Goal: Task Accomplishment & Management: Manage account settings

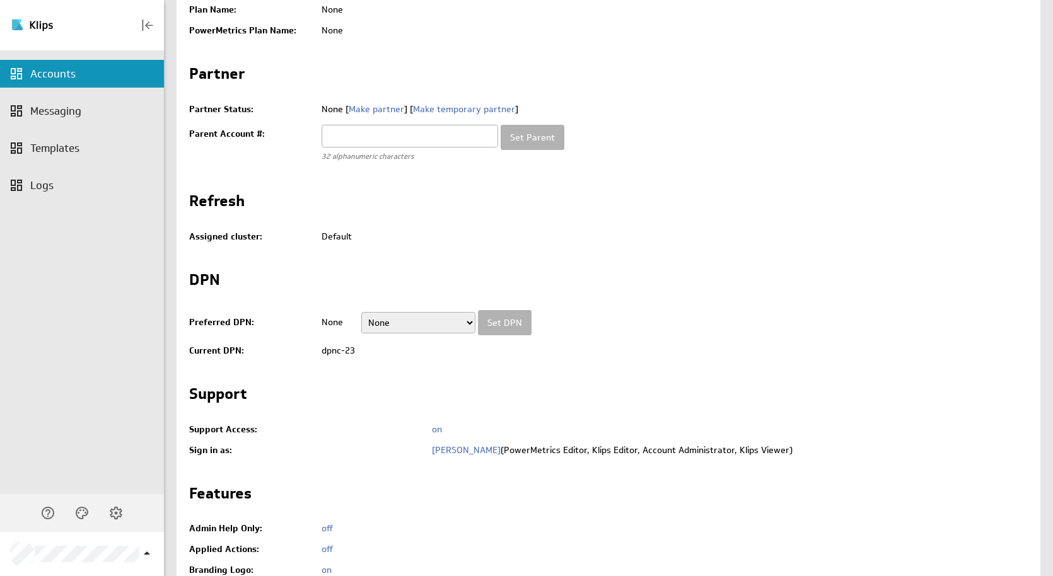
scroll to position [504, 0]
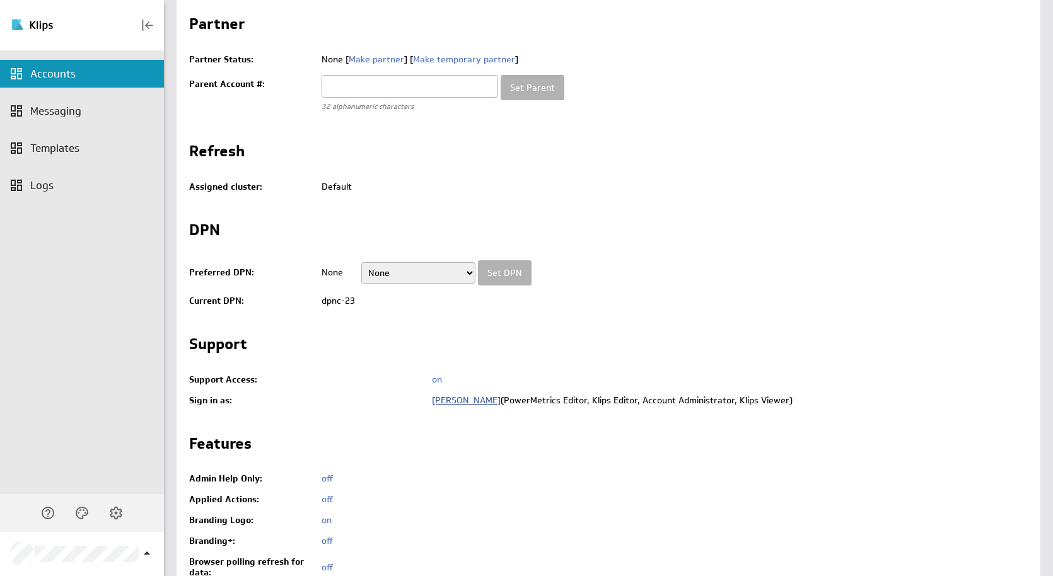
click at [477, 399] on link "Anthony Stretten" at bounding box center [466, 400] width 69 height 11
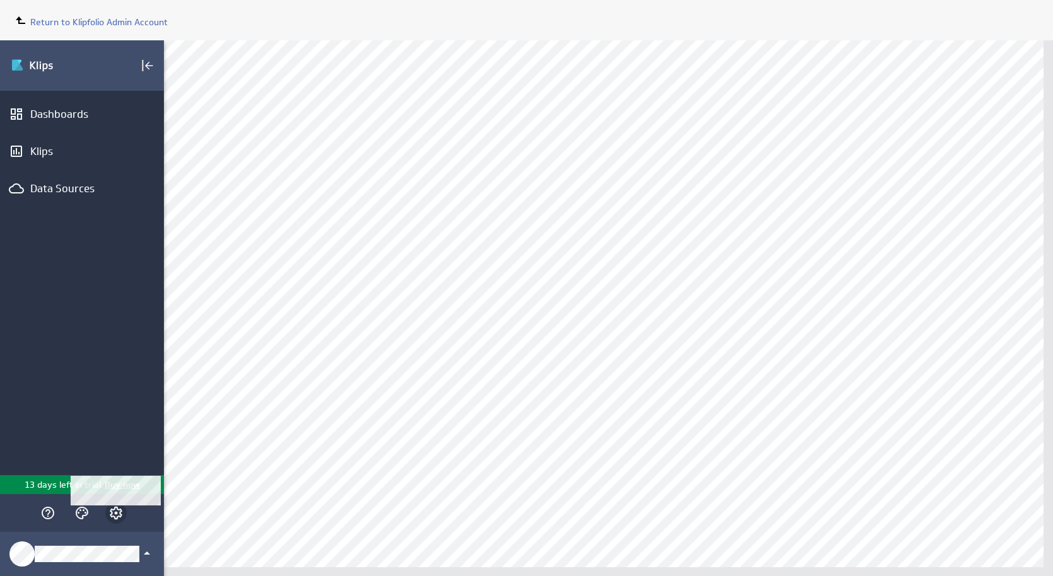
click at [122, 511] on icon "Account and settings" at bounding box center [116, 513] width 13 height 13
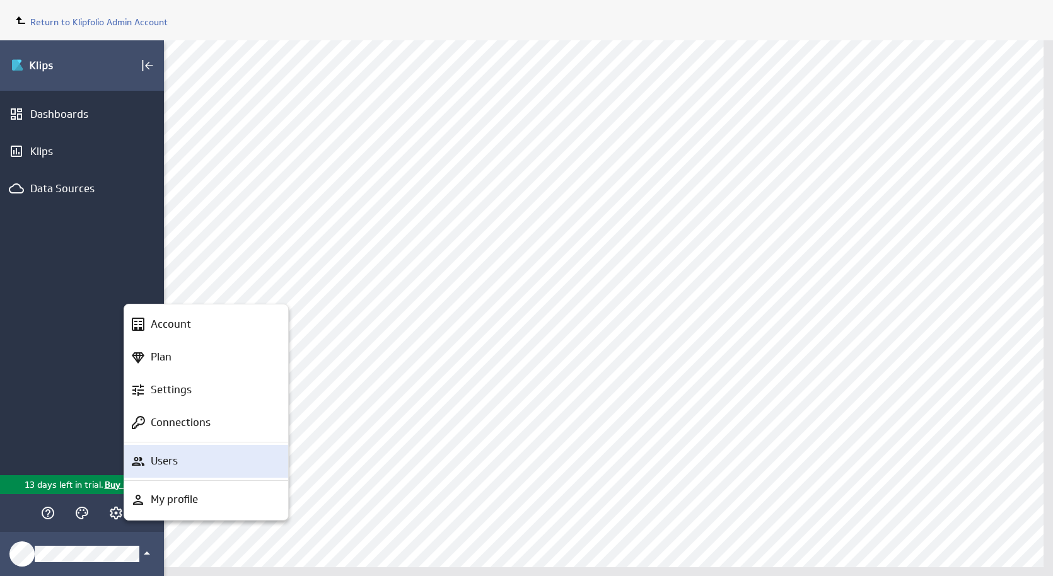
click at [166, 460] on p "Users" at bounding box center [164, 461] width 27 height 16
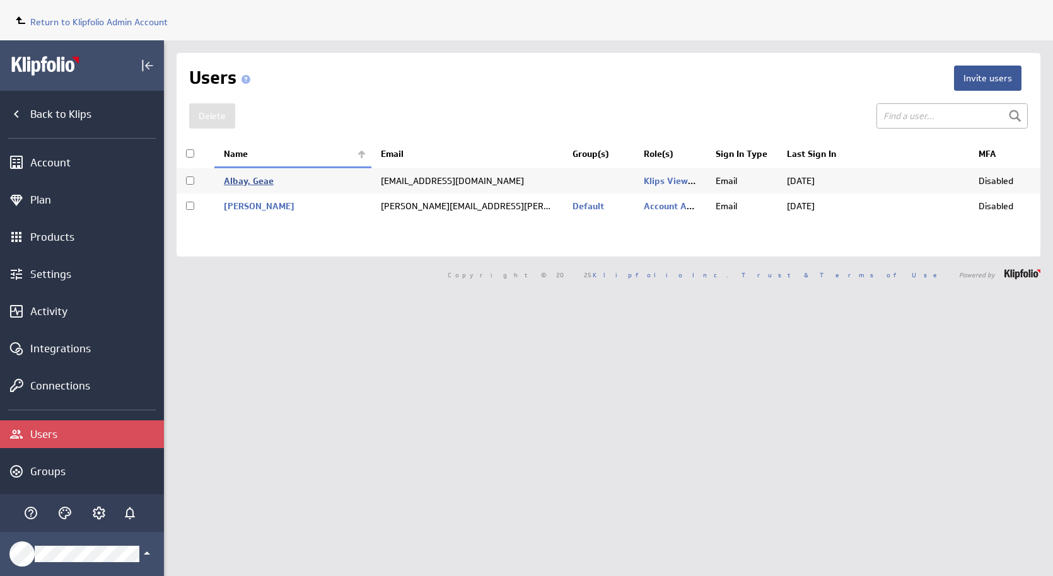
click at [252, 182] on link "Albay, Geae" at bounding box center [249, 180] width 50 height 11
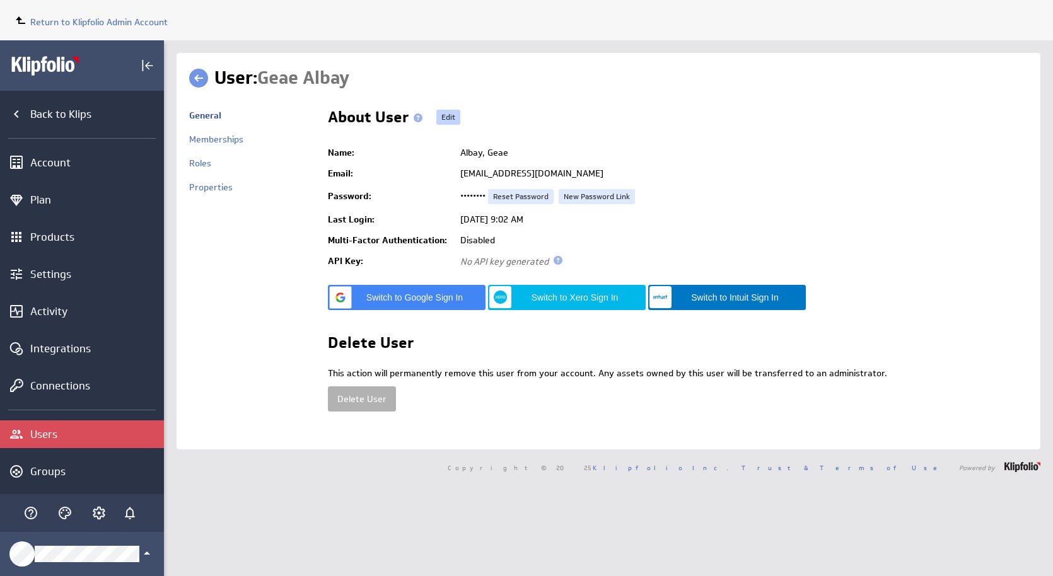
click at [449, 111] on link "Edit" at bounding box center [448, 117] width 24 height 15
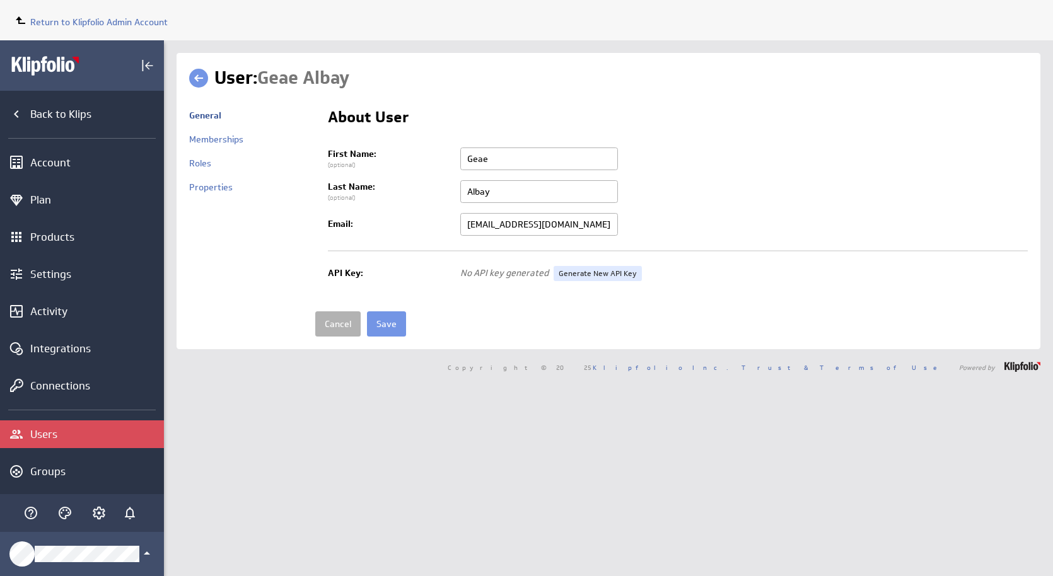
drag, startPoint x: 532, startPoint y: 223, endPoint x: 443, endPoint y: 223, distance: 88.3
click at [443, 223] on tr "Email: geaemail+global@gmail.com Change email geaemail+global@gmail.com" at bounding box center [678, 224] width 700 height 33
type input "[EMAIL_ADDRESS][DOMAIN_NAME]"
click at [385, 322] on input "Save" at bounding box center [386, 323] width 39 height 25
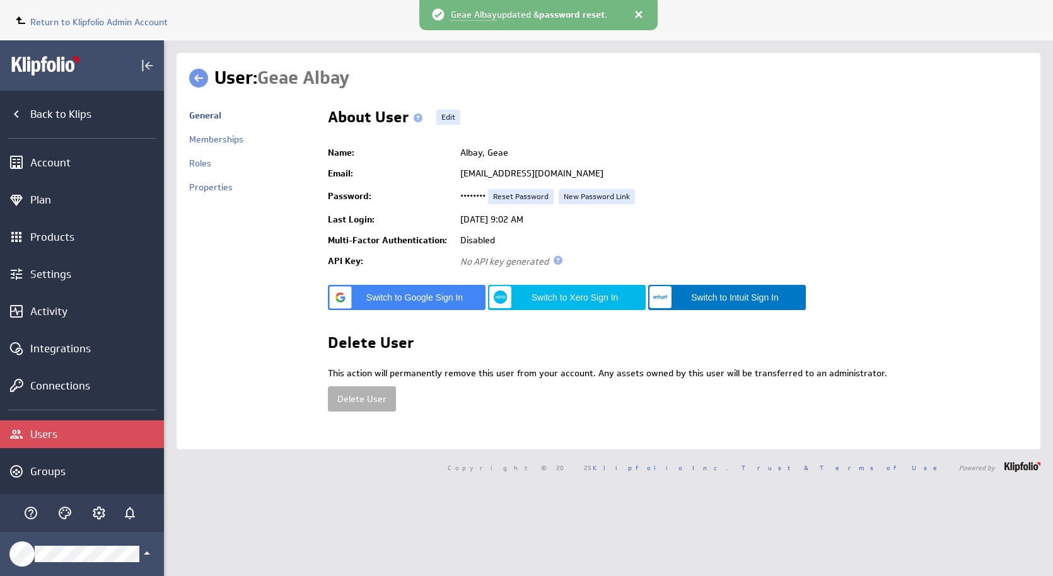
click at [235, 350] on td "General Memberships Roles Properties" at bounding box center [252, 270] width 126 height 334
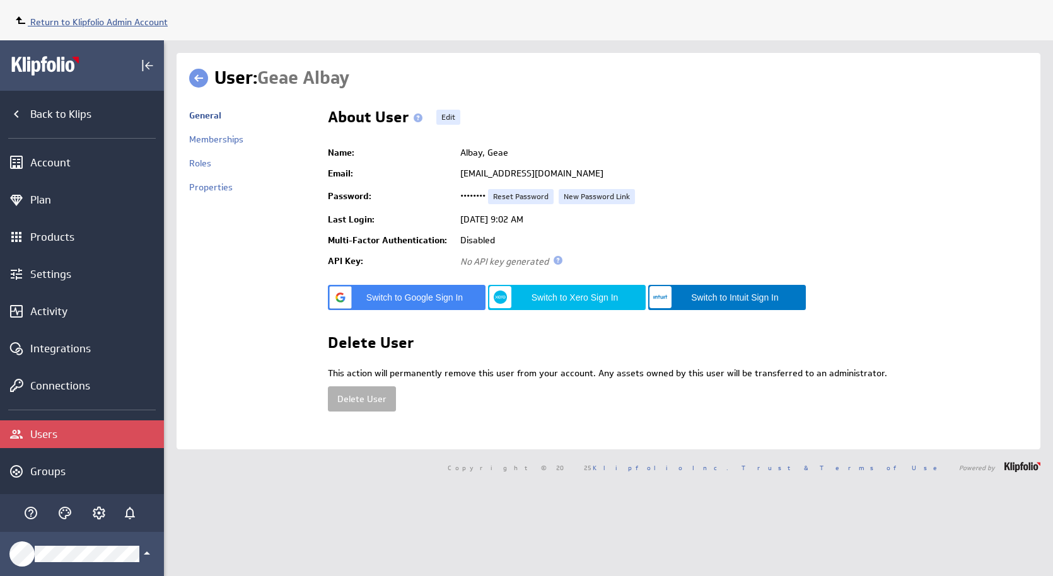
click at [159, 21] on span "Return to Klipfolio Admin Account" at bounding box center [98, 21] width 137 height 11
